Goal: Check status: Check status

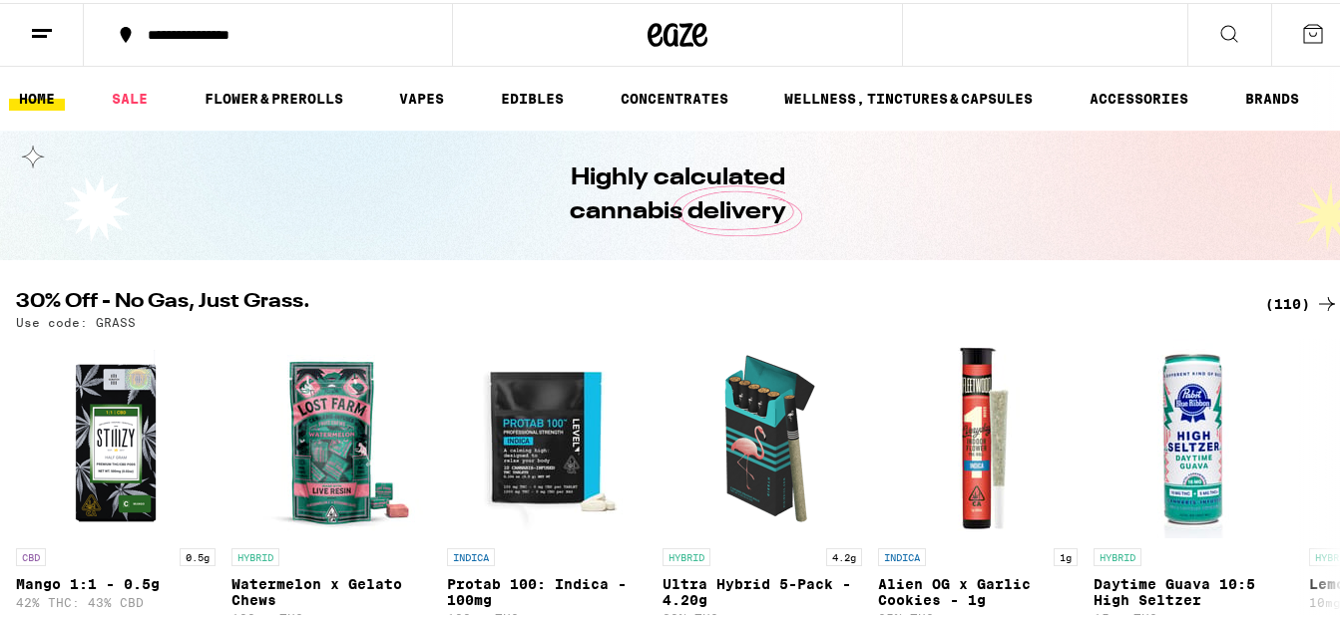
click at [46, 33] on line at bounding box center [39, 33] width 15 height 0
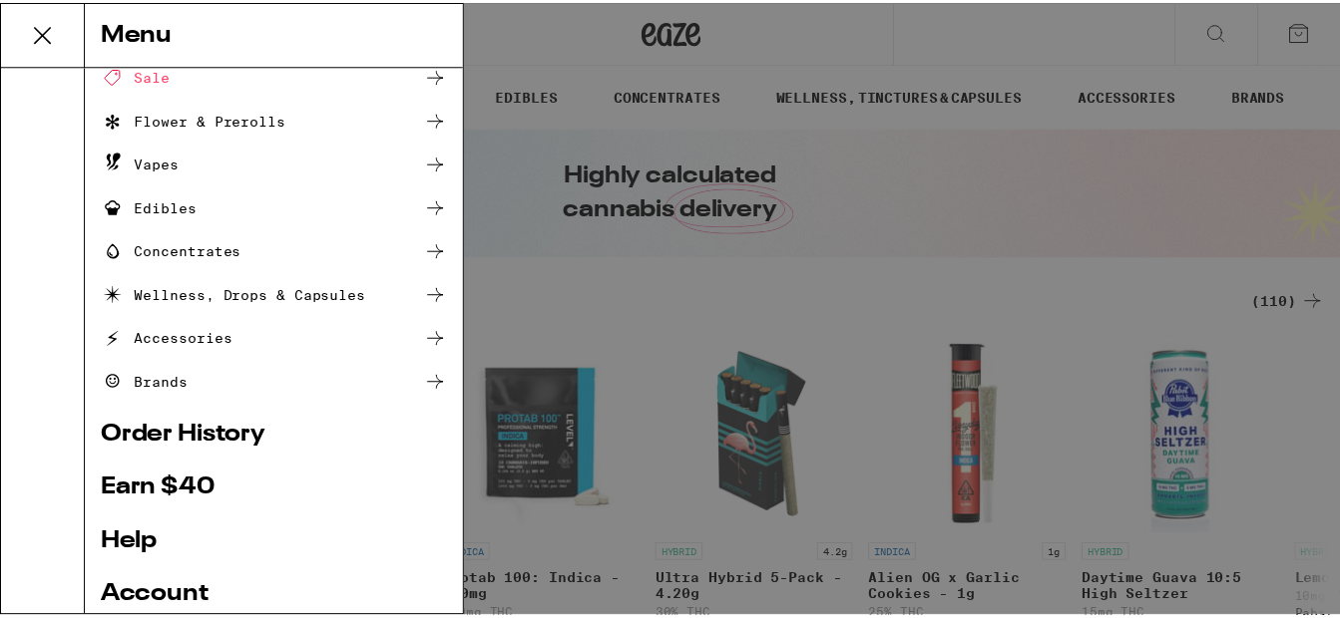
scroll to position [199, 0]
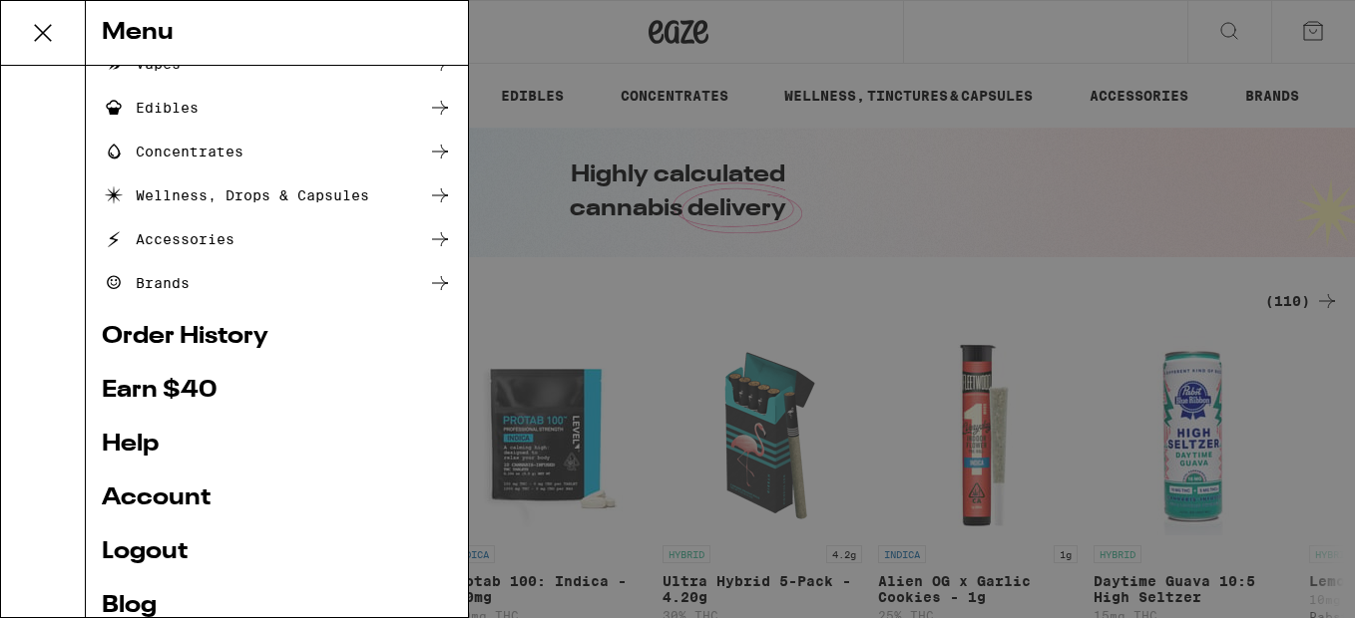
click at [182, 496] on link "Account" at bounding box center [277, 499] width 350 height 24
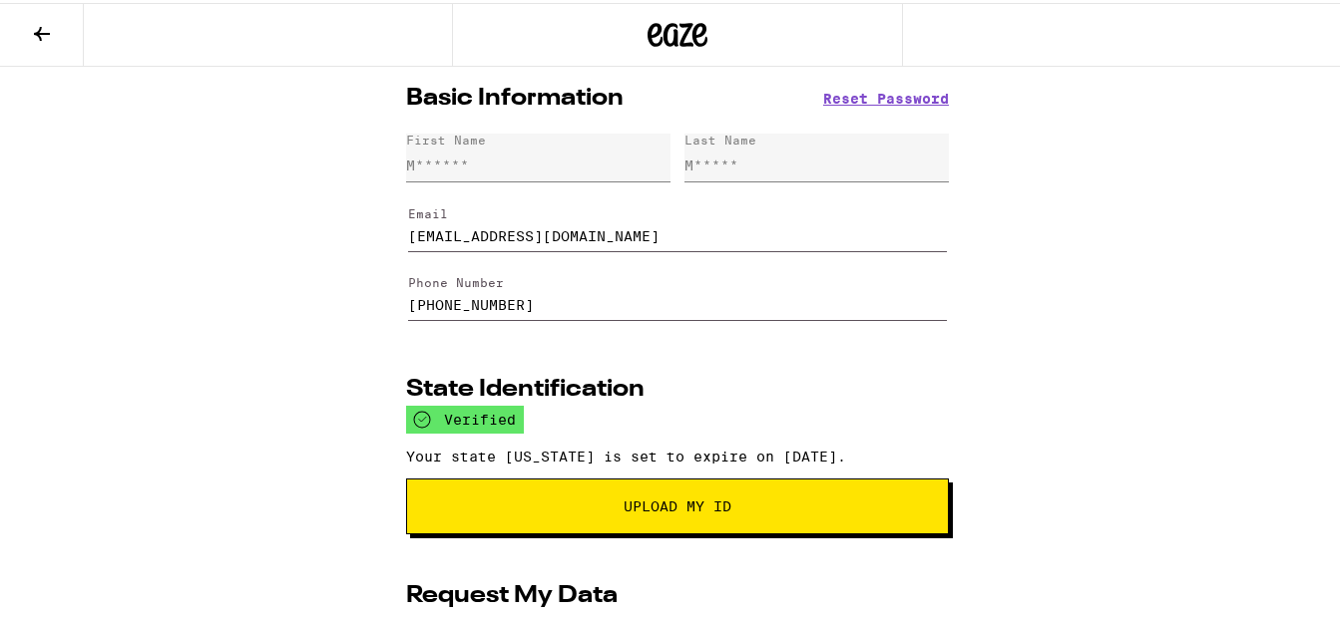
click at [41, 32] on icon at bounding box center [42, 31] width 24 height 24
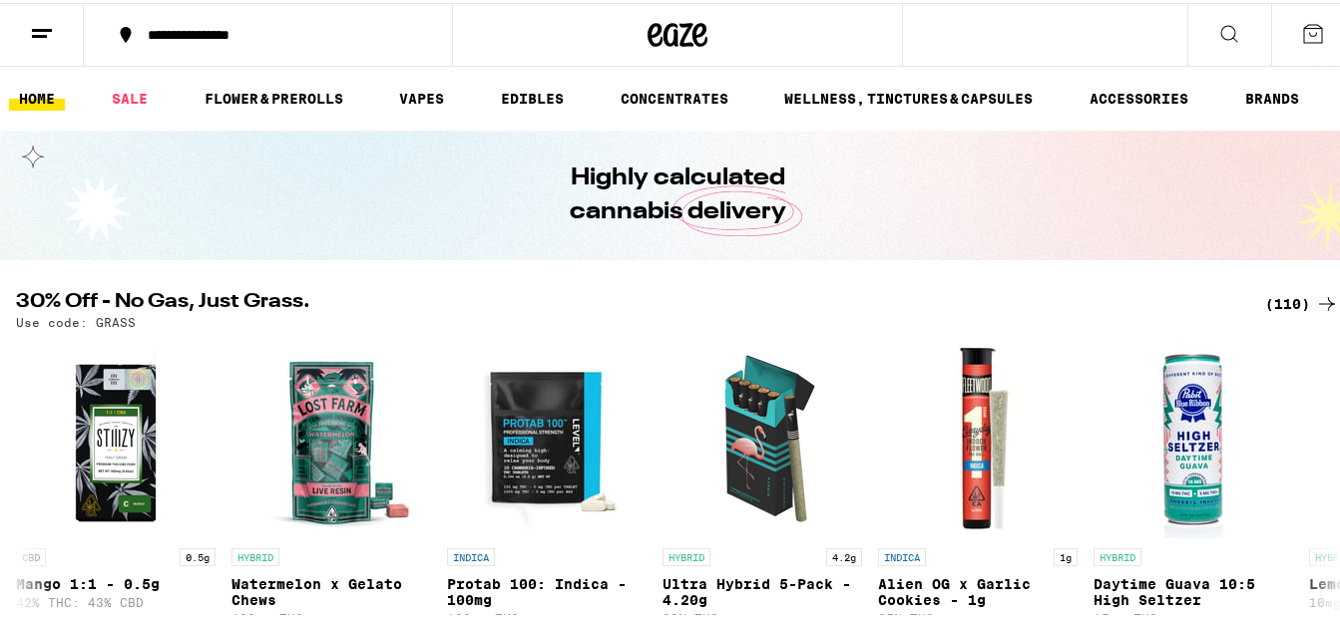
click at [39, 27] on line at bounding box center [42, 27] width 20 height 0
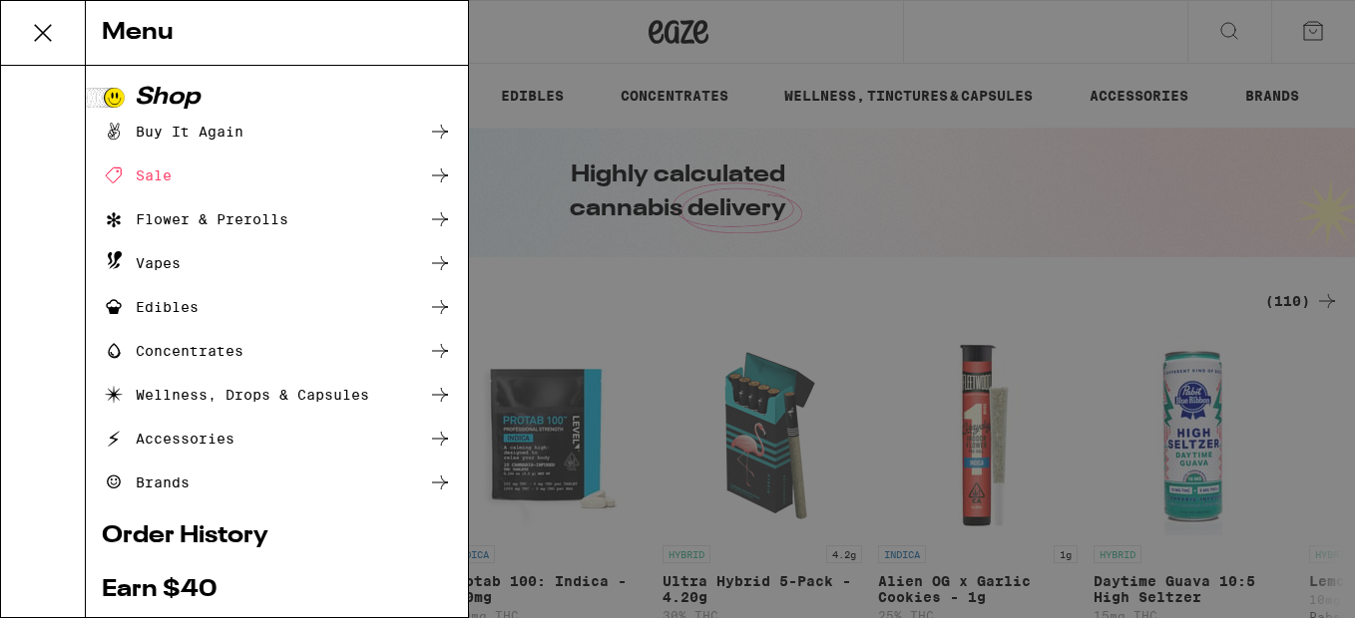
click at [226, 533] on link "Order History" at bounding box center [277, 537] width 350 height 24
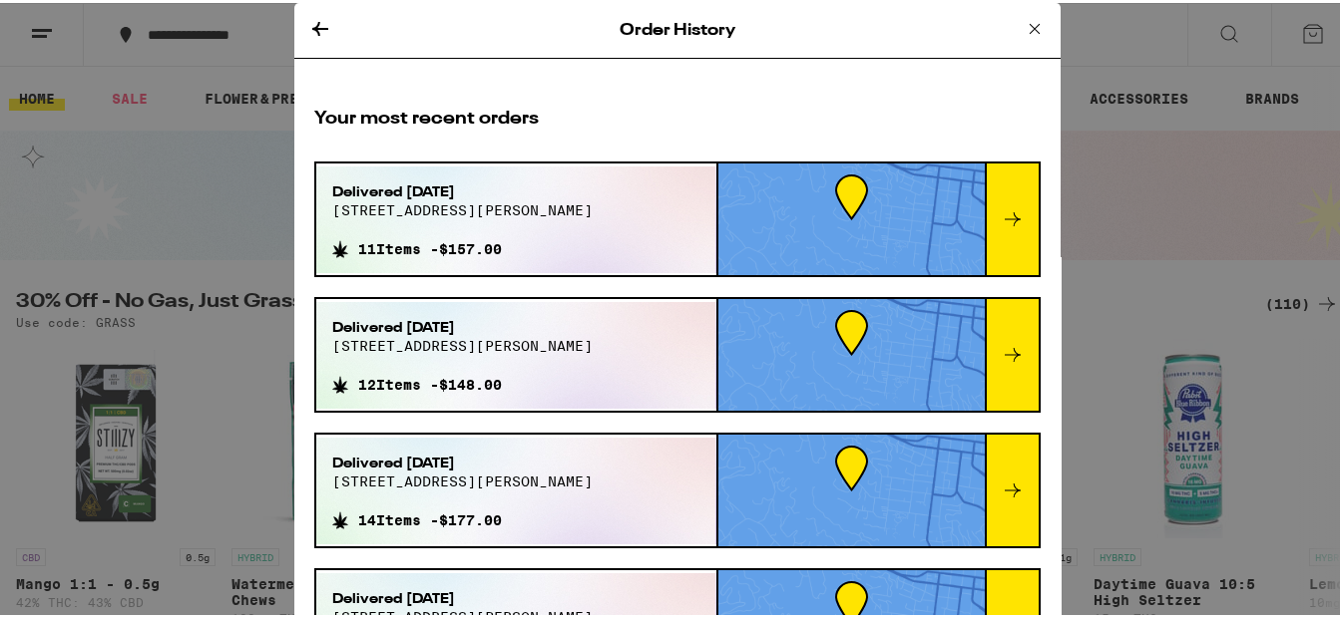
click at [1000, 215] on icon at bounding box center [1012, 216] width 24 height 24
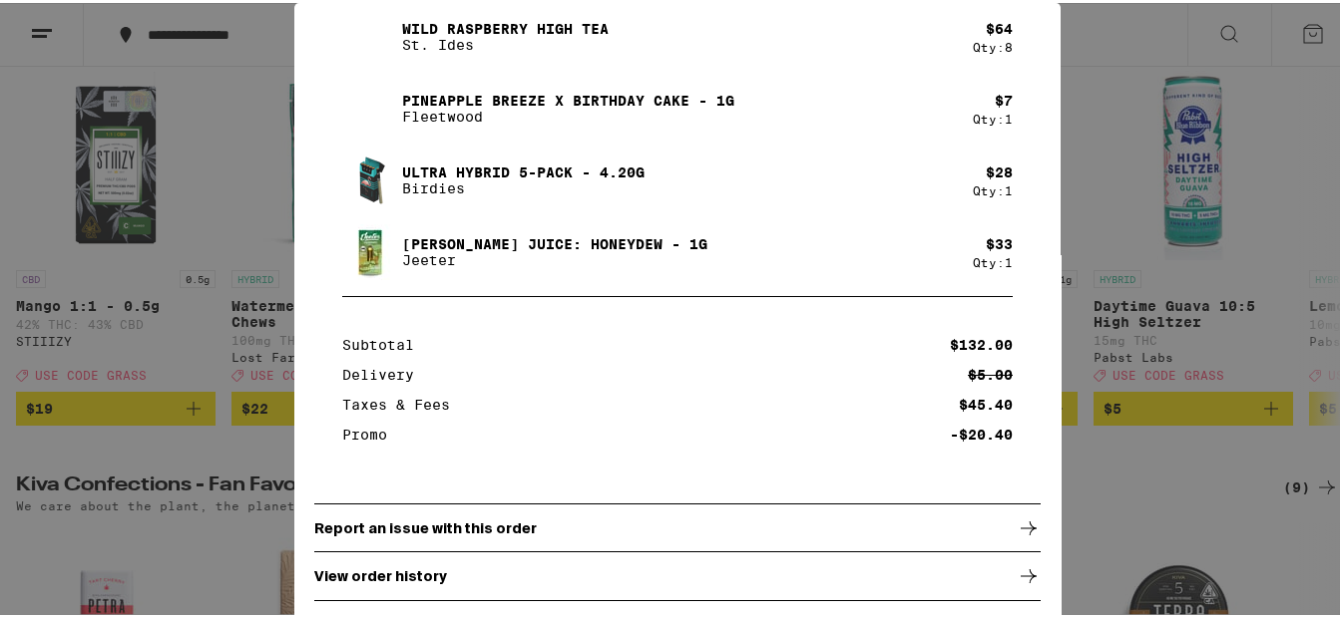
scroll to position [299, 0]
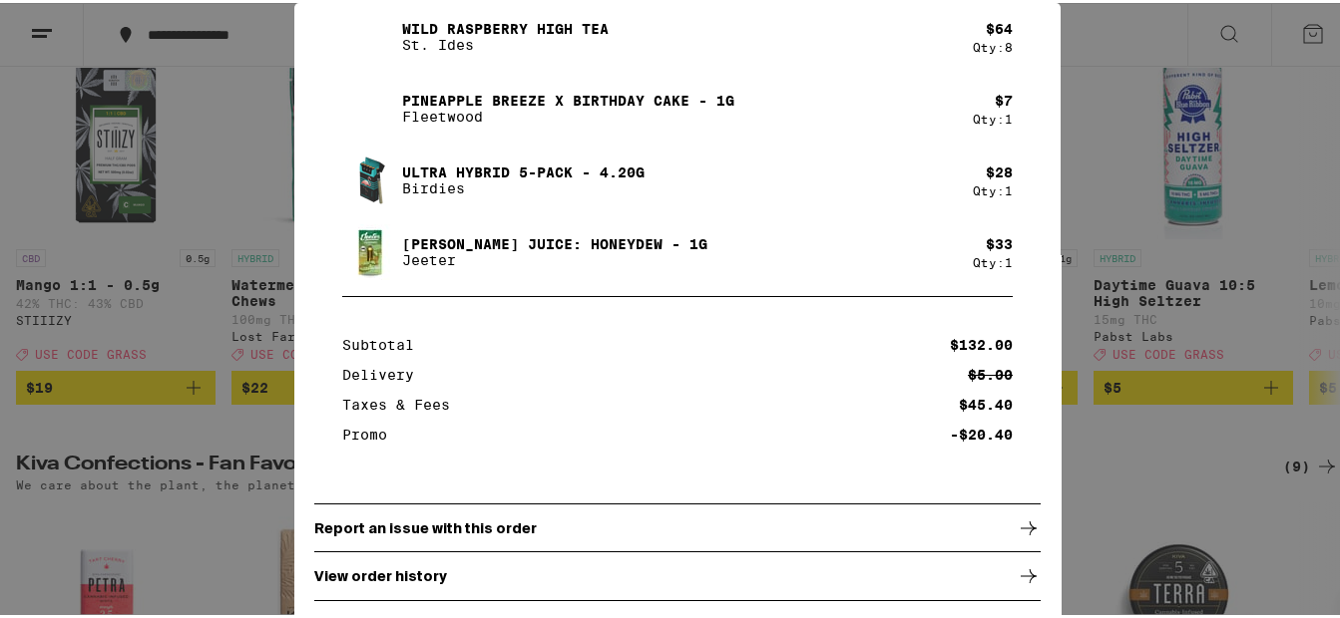
click at [1016, 576] on icon at bounding box center [1028, 574] width 24 height 24
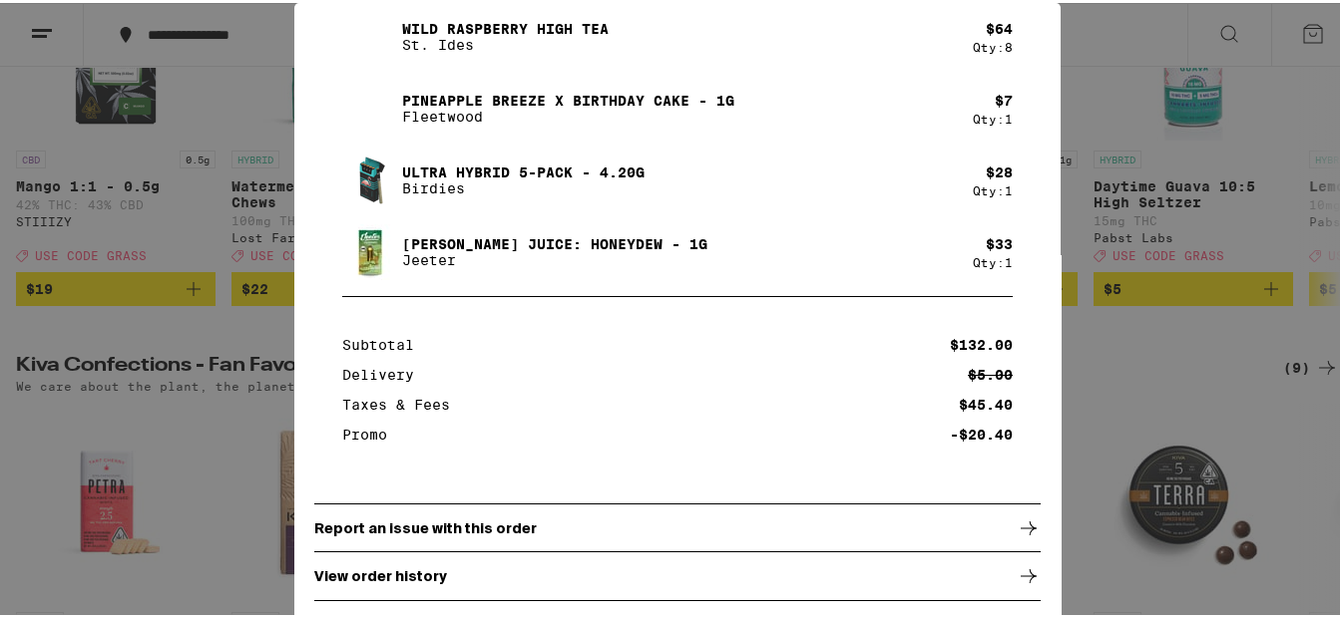
scroll to position [399, 0]
click at [1016, 525] on icon at bounding box center [1028, 526] width 24 height 24
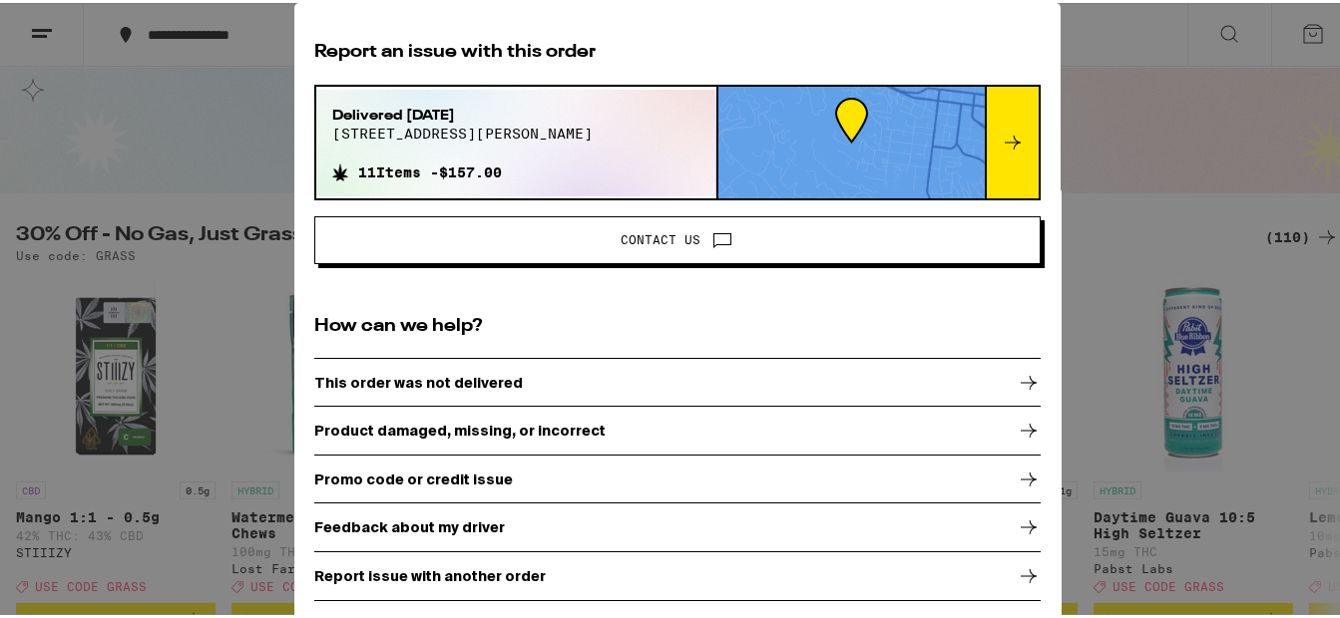
scroll to position [100, 0]
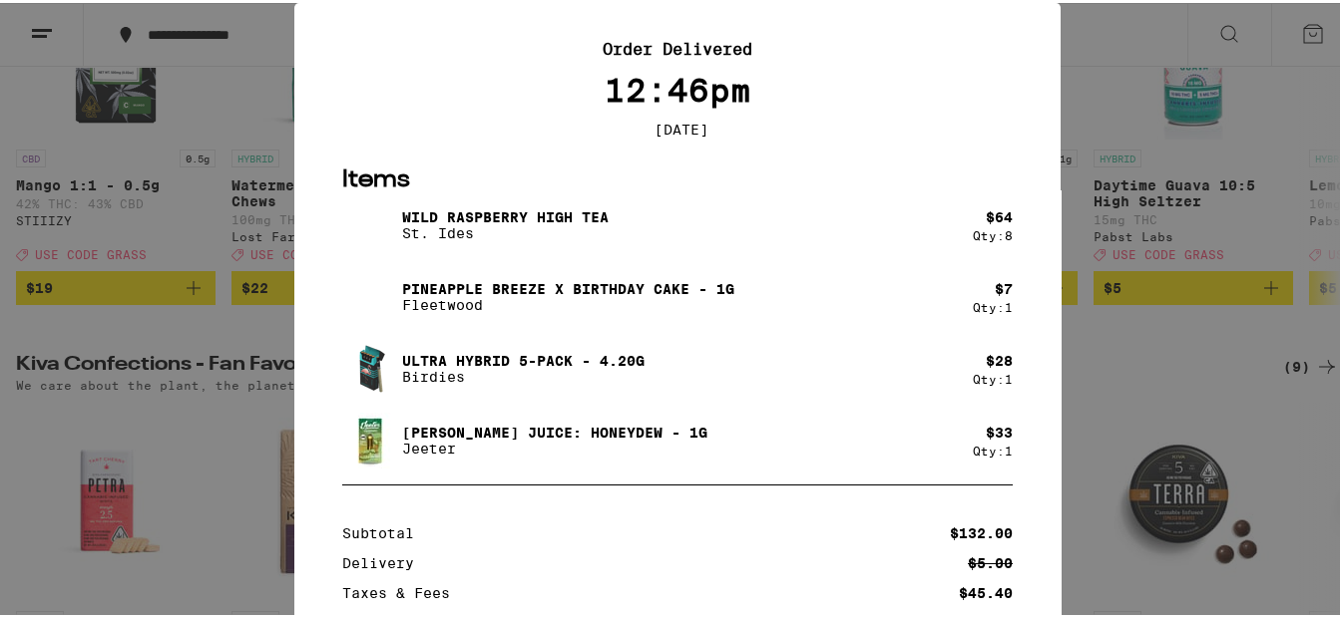
scroll to position [263, 0]
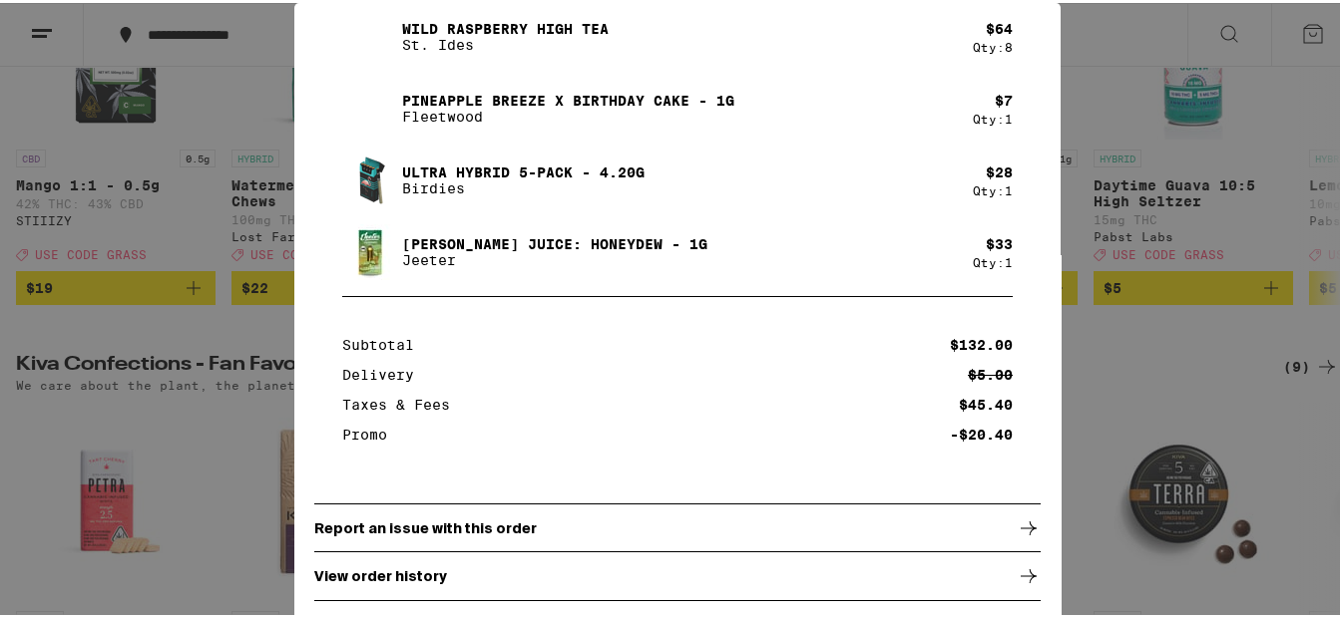
click at [43, 25] on div "Your Order Order Delivered 12:46pm [DATE] Items Wild Raspberry High Tea St. Ide…" at bounding box center [677, 309] width 1355 height 618
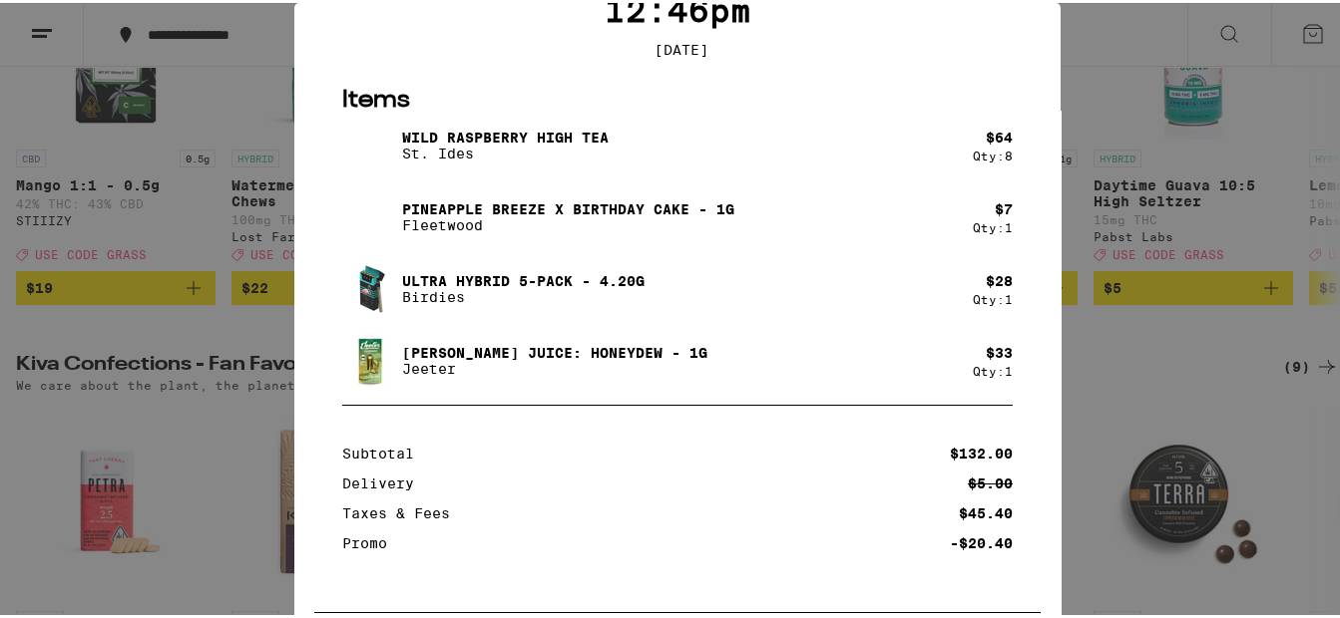
scroll to position [0, 0]
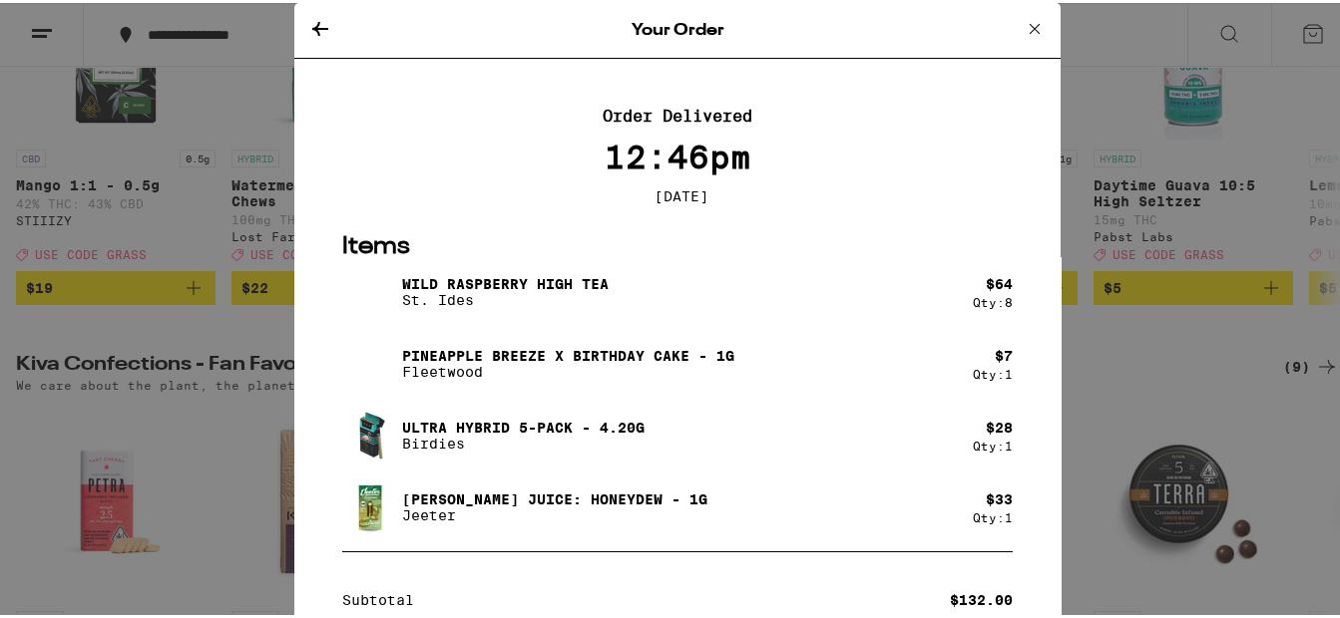
click at [1022, 19] on icon at bounding box center [1034, 26] width 24 height 24
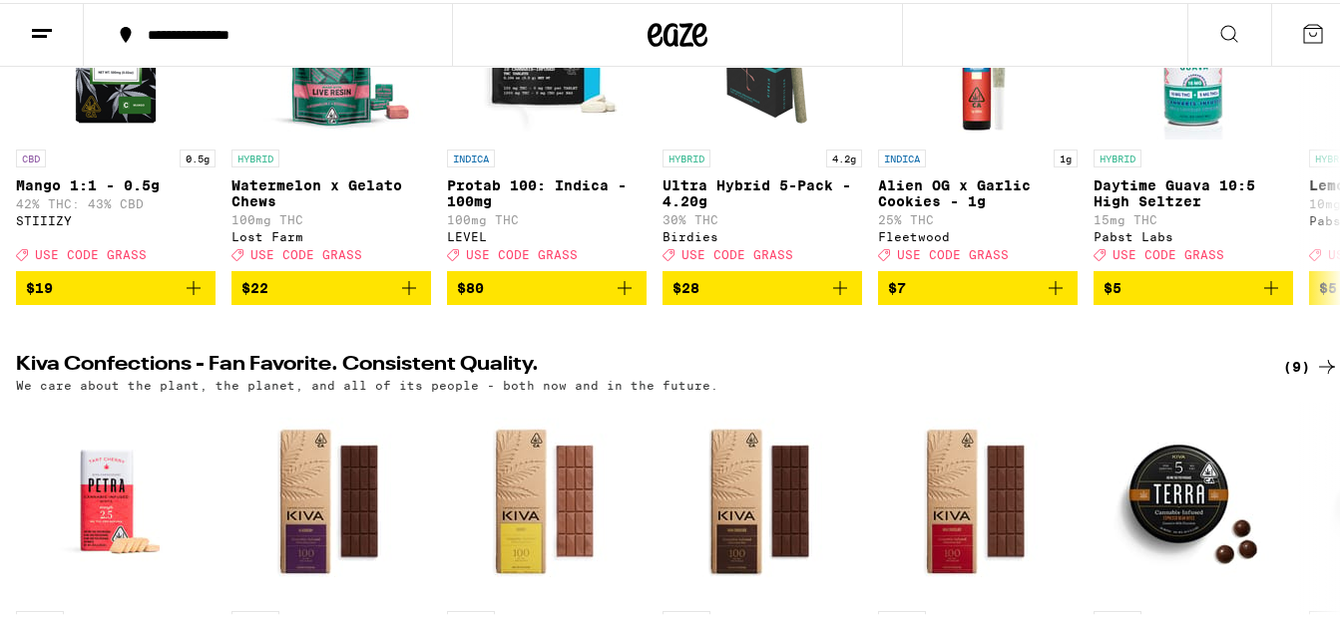
click at [40, 33] on line at bounding box center [39, 33] width 15 height 0
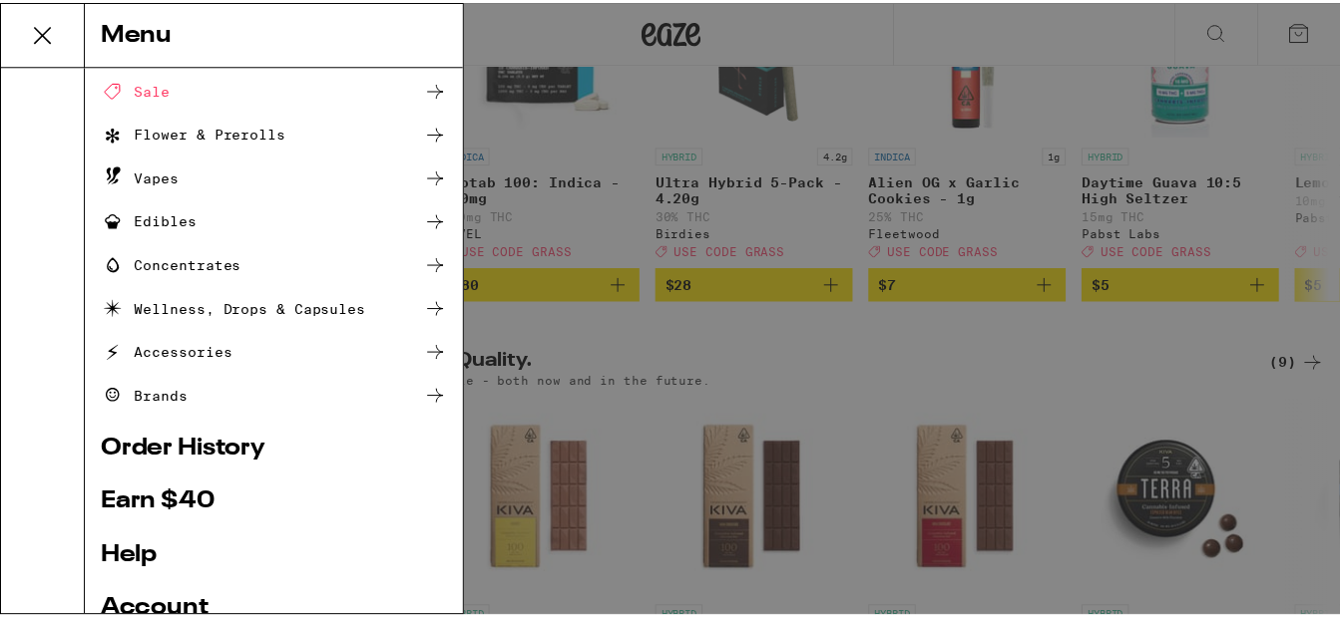
scroll to position [298, 0]
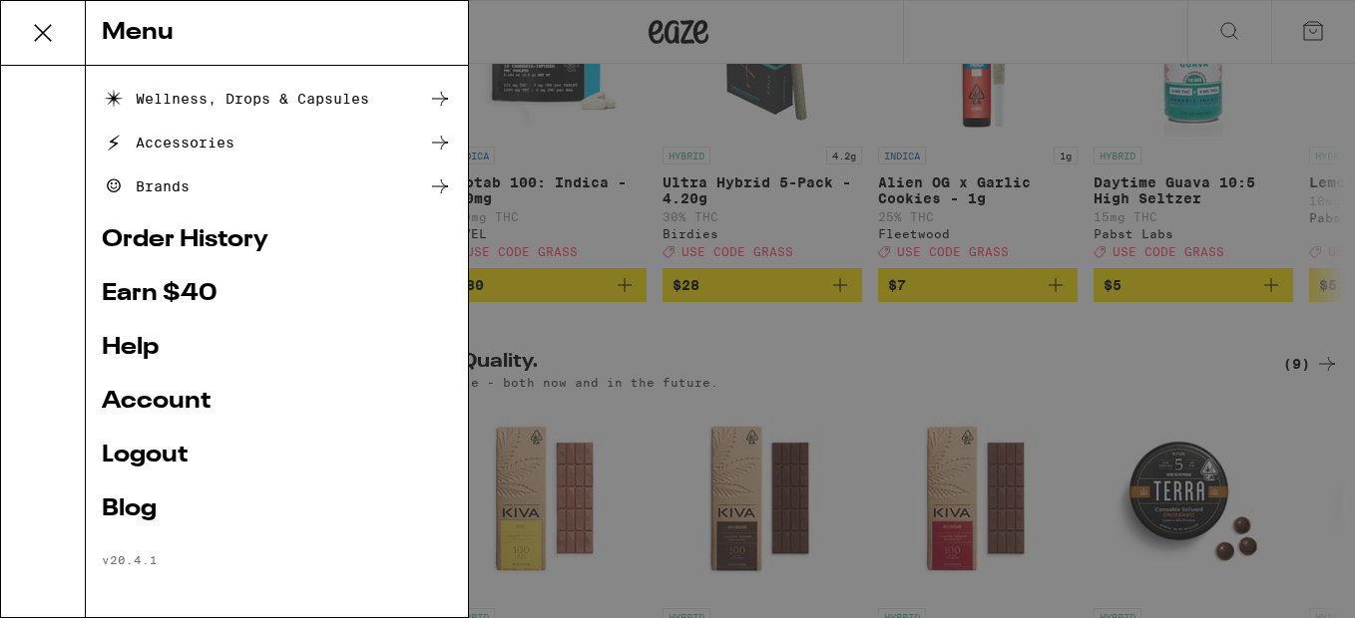
click at [153, 456] on link "Logout" at bounding box center [277, 456] width 350 height 24
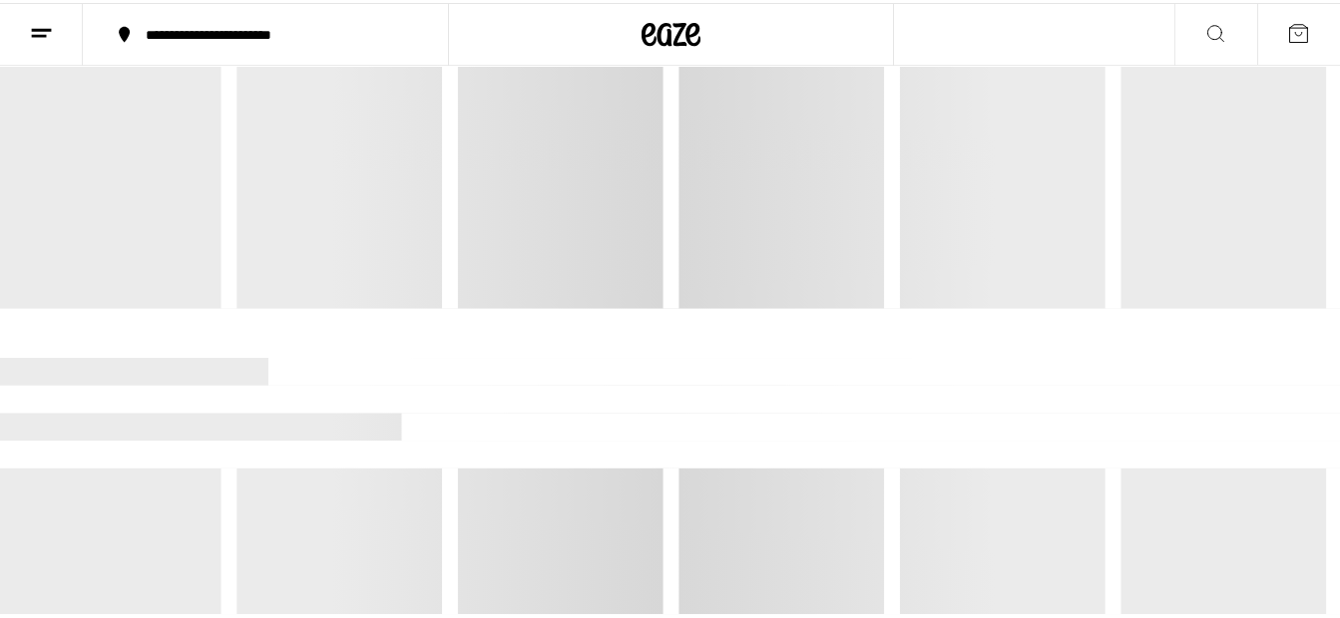
scroll to position [165, 0]
